Goal: Information Seeking & Learning: Learn about a topic

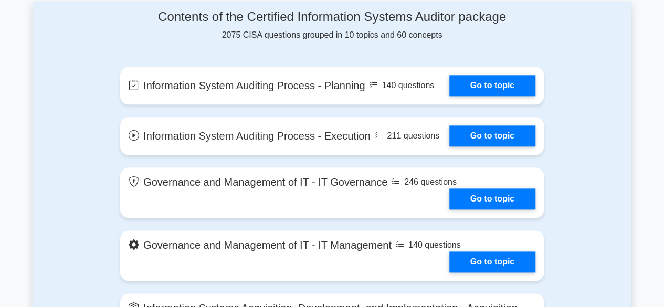
scroll to position [568, 0]
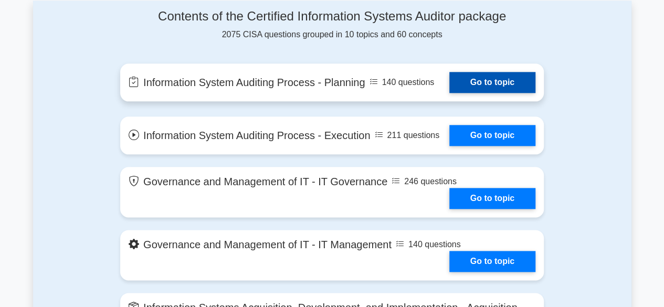
click at [459, 76] on link "Go to topic" at bounding box center [492, 82] width 86 height 21
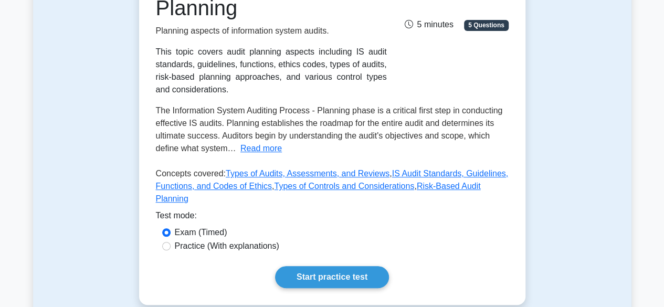
scroll to position [206, 0]
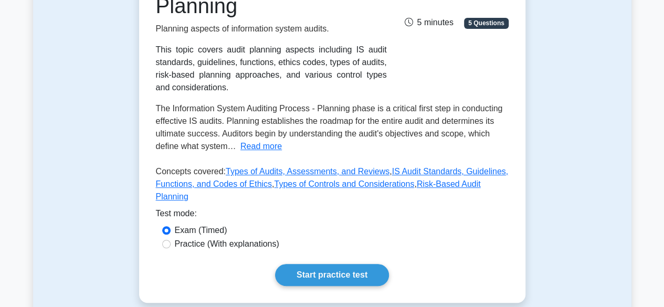
click at [231, 238] on label "Practice (With explanations)" at bounding box center [227, 244] width 104 height 13
click at [171, 240] on input "Practice (With explanations)" at bounding box center [166, 244] width 8 height 8
radio input "true"
click at [298, 264] on link "Start practice test" at bounding box center [332, 275] width 114 height 22
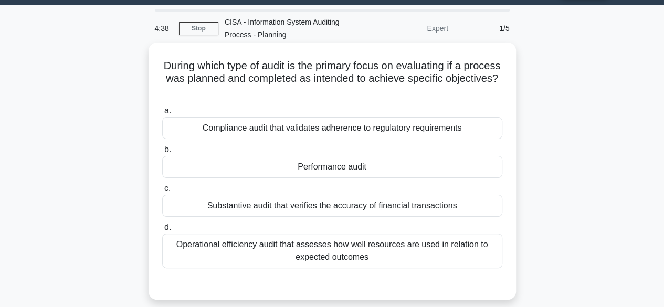
scroll to position [35, 0]
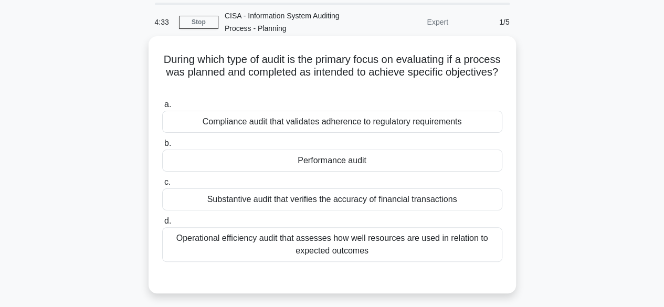
click at [274, 113] on div "Compliance audit that validates adherence to regulatory requirements" at bounding box center [332, 122] width 340 height 22
click at [162, 108] on input "a. Compliance audit that validates adherence to regulatory requirements" at bounding box center [162, 104] width 0 height 7
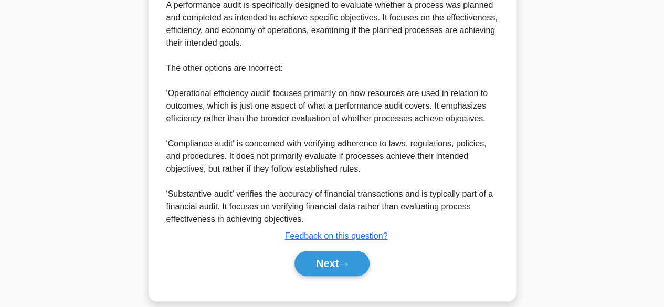
scroll to position [378, 0]
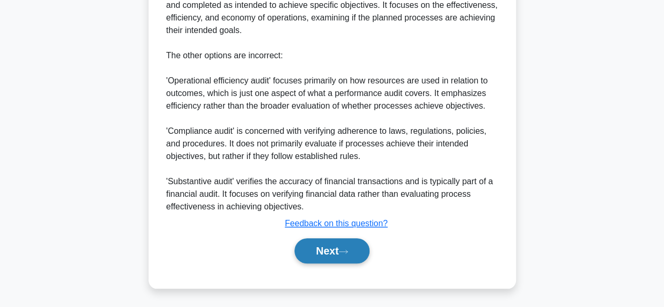
click at [321, 256] on button "Next" at bounding box center [331, 250] width 75 height 25
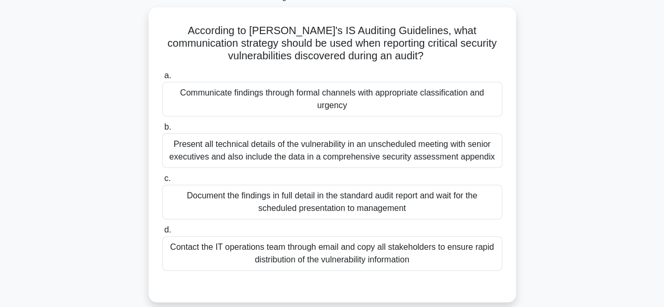
scroll to position [66, 0]
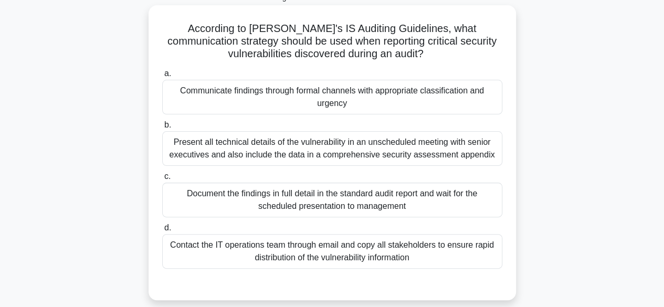
click at [237, 143] on div "Present all technical details of the vulnerability in an unscheduled meeting wi…" at bounding box center [332, 148] width 340 height 35
click at [162, 129] on input "b. Present all technical details of the vulnerability in an unscheduled meeting…" at bounding box center [162, 125] width 0 height 7
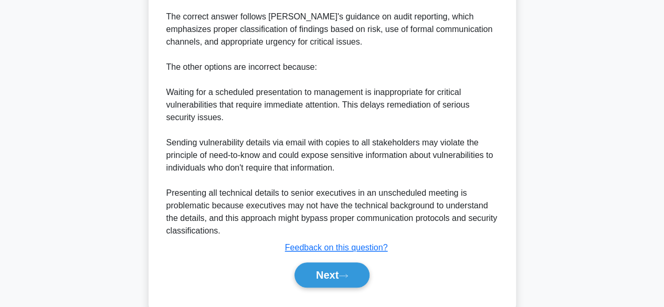
scroll to position [453, 0]
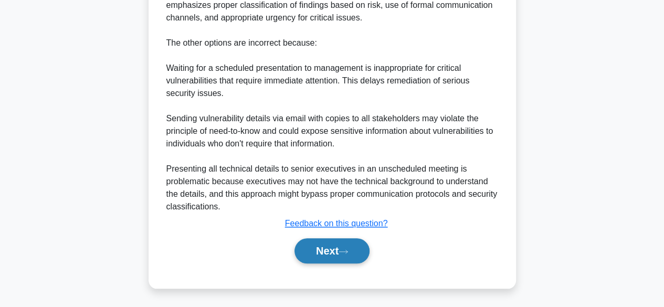
click at [323, 251] on button "Next" at bounding box center [331, 250] width 75 height 25
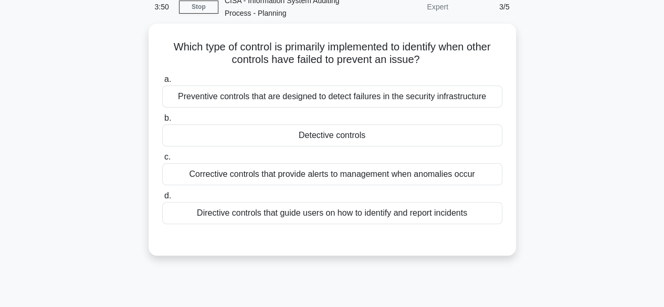
scroll to position [49, 0]
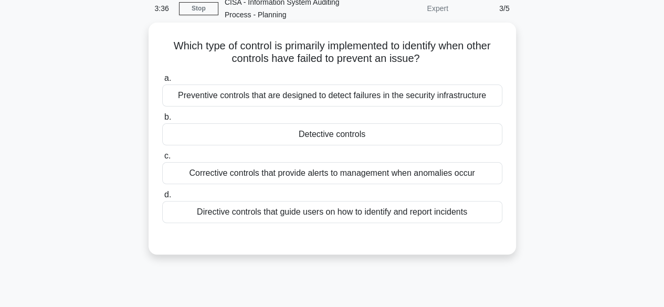
click at [238, 94] on div "Preventive controls that are designed to detect failures in the security infras…" at bounding box center [332, 95] width 340 height 22
click at [162, 82] on input "a. Preventive controls that are designed to detect failures in the security inf…" at bounding box center [162, 78] width 0 height 7
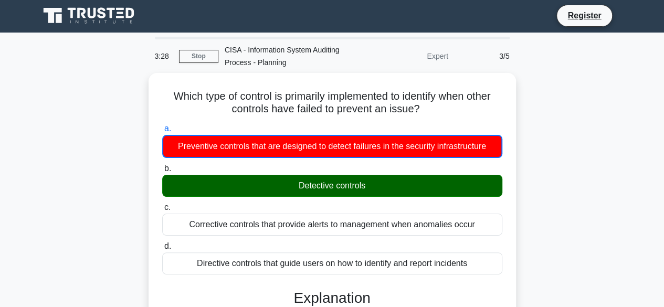
scroll to position [0, 0]
